Goal: Task Accomplishment & Management: Use online tool/utility

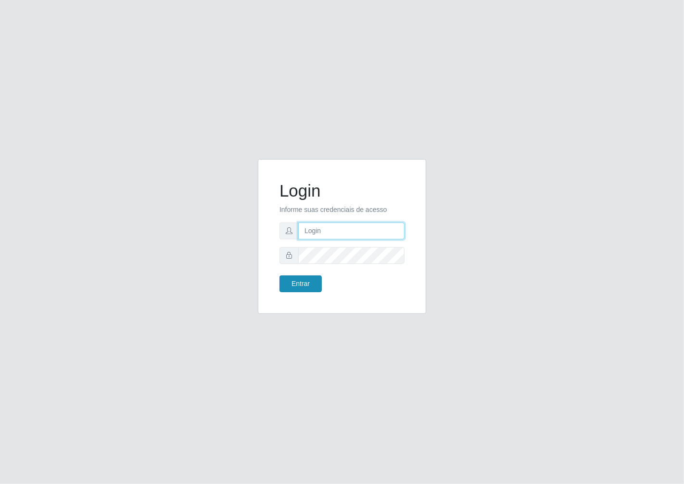
type input "janaina@iwof"
click at [302, 284] on button "Entrar" at bounding box center [300, 284] width 42 height 17
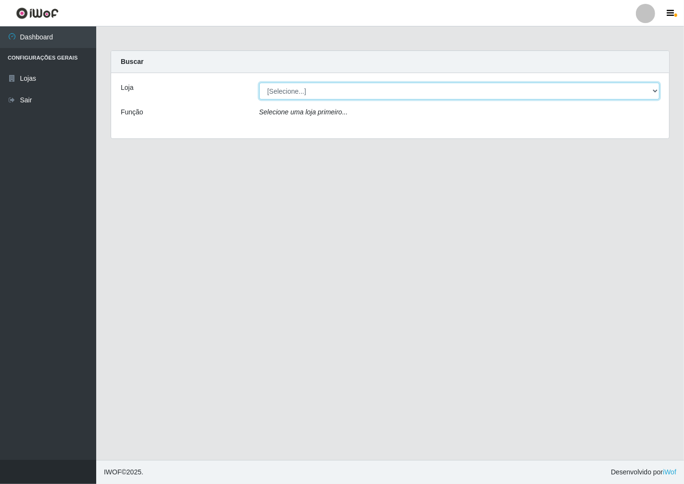
click at [653, 90] on select "[Selecione...] Minimercado Filezão" at bounding box center [459, 91] width 401 height 17
select select "204"
click at [259, 83] on select "[Selecione...] Minimercado Filezão" at bounding box center [459, 91] width 401 height 17
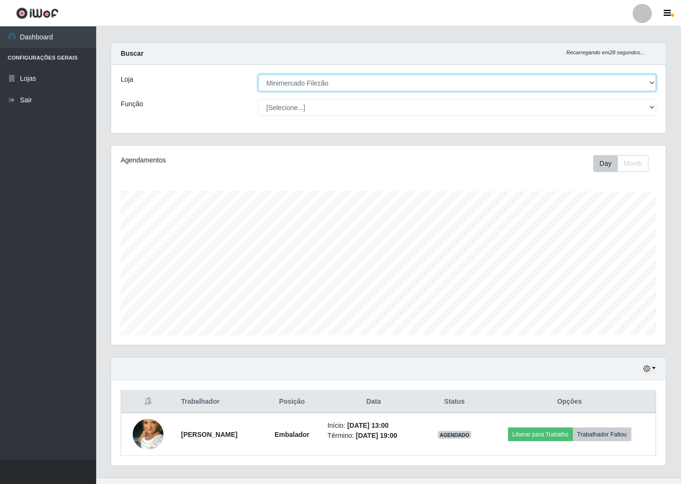
scroll to position [25, 0]
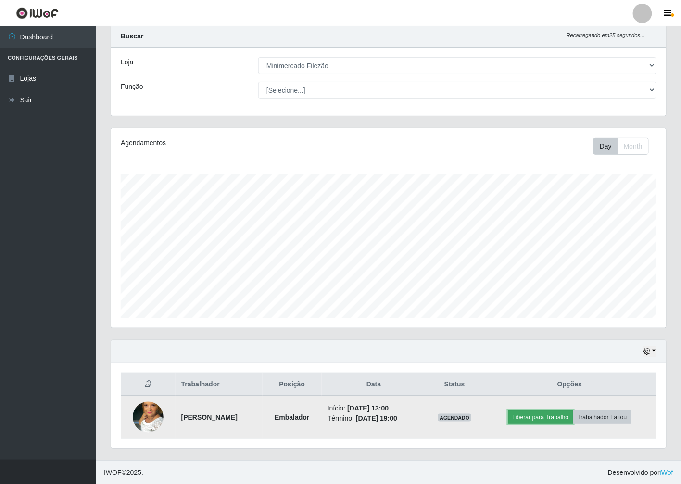
click at [545, 417] on button "Liberar para Trabalho" at bounding box center [540, 417] width 65 height 13
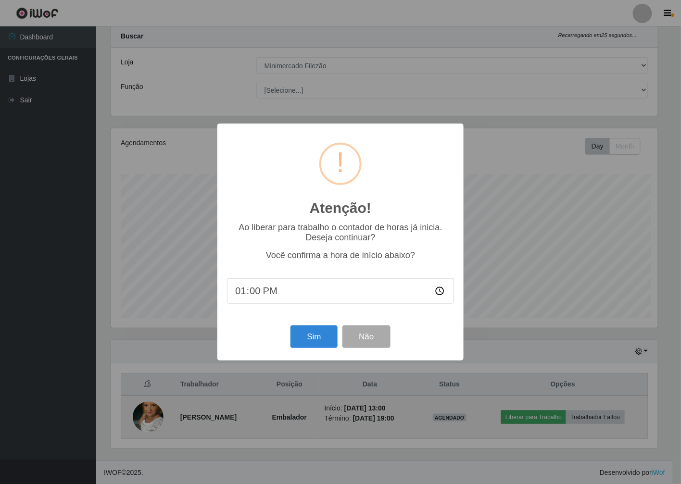
scroll to position [199, 549]
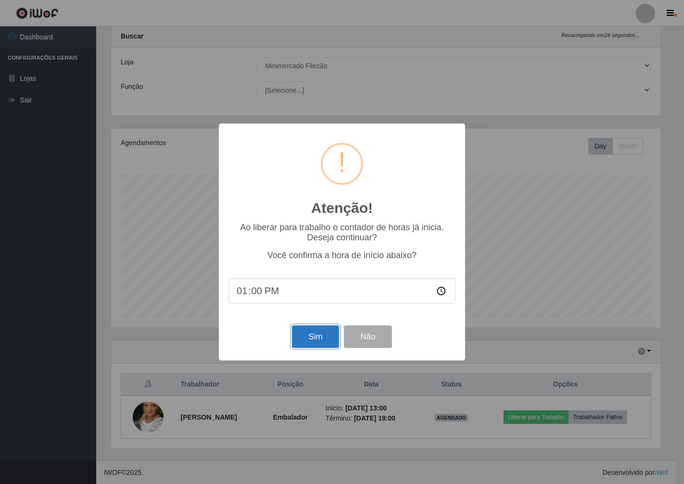
click at [321, 333] on button "Sim" at bounding box center [315, 337] width 47 height 23
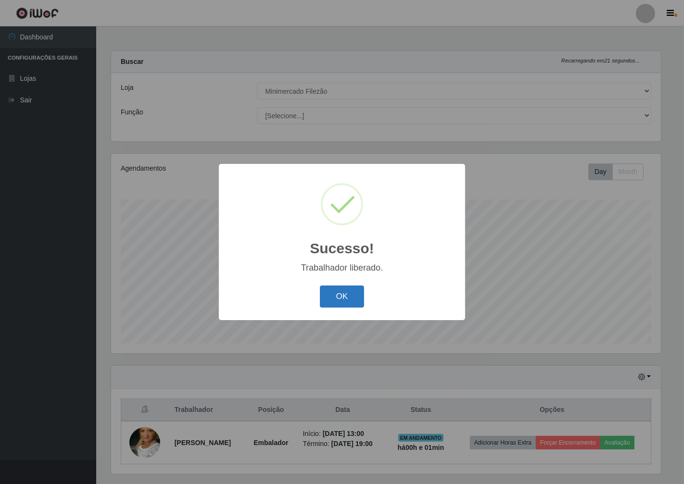
click at [348, 300] on button "OK" at bounding box center [342, 297] width 45 height 23
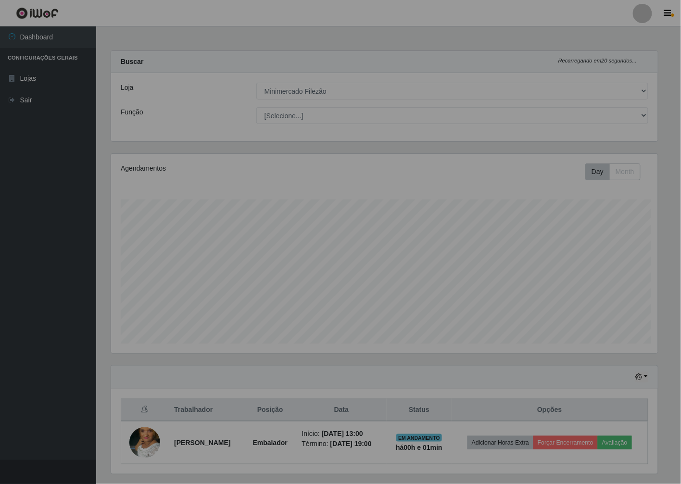
scroll to position [199, 555]
